Goal: Transaction & Acquisition: Purchase product/service

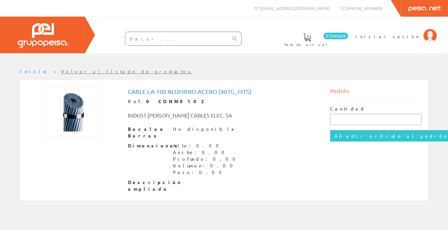
click at [341, 121] on input "text" at bounding box center [375, 119] width 91 height 11
click at [297, 155] on div "Dimensiones Alto: 0.00 Ancho: 0.00 Profundo: 0.00 Volumen: 0.00 Peso: 0.00" at bounding box center [224, 159] width 192 height 33
click at [348, 119] on input "100" at bounding box center [375, 119] width 91 height 11
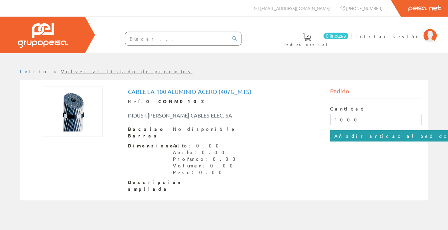
type input "1000"
click at [352, 134] on input "Añadir artículo al pedido" at bounding box center [391, 135] width 123 height 11
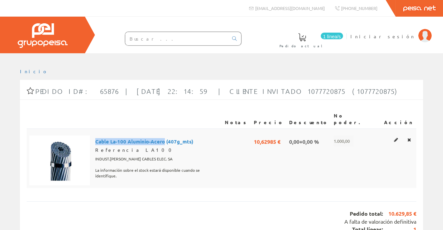
drag, startPoint x: 105, startPoint y: 135, endPoint x: 174, endPoint y: 133, distance: 69.3
click at [174, 133] on td "Cable La-100 Aluminio-Acero (407g_mts) Referencia LA100 INDUST.NAVARRA CABLES E…" at bounding box center [158, 159] width 130 height 60
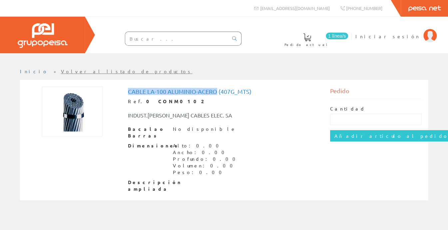
drag, startPoint x: 128, startPoint y: 93, endPoint x: 215, endPoint y: 90, distance: 87.3
click at [215, 90] on font "Cable La-100 Aluminio-Acero (407g_mts)" at bounding box center [190, 91] width 124 height 7
copy font "Cable La-100 Aluminio-Acero"
click at [157, 44] on input "text" at bounding box center [176, 38] width 103 height 13
paste input "Cable La-100 Aluminio-Acero"
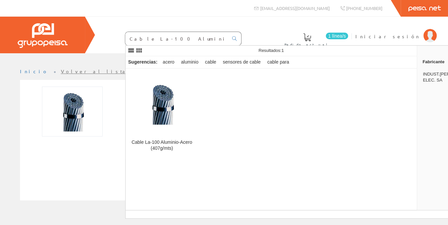
click at [153, 39] on input "Cable La-100 Aluminio-Acero" at bounding box center [176, 38] width 103 height 13
type input "Cable La-180 Aluminio-Acero"
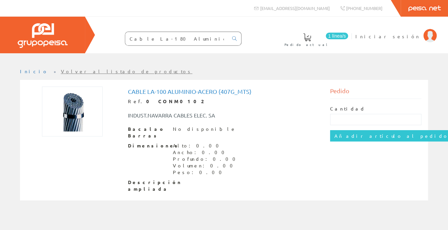
click at [68, 71] on font "Volver al listado de productos" at bounding box center [127, 71] width 132 height 6
